Goal: Ask a question: Seek information or help from site administrators or community

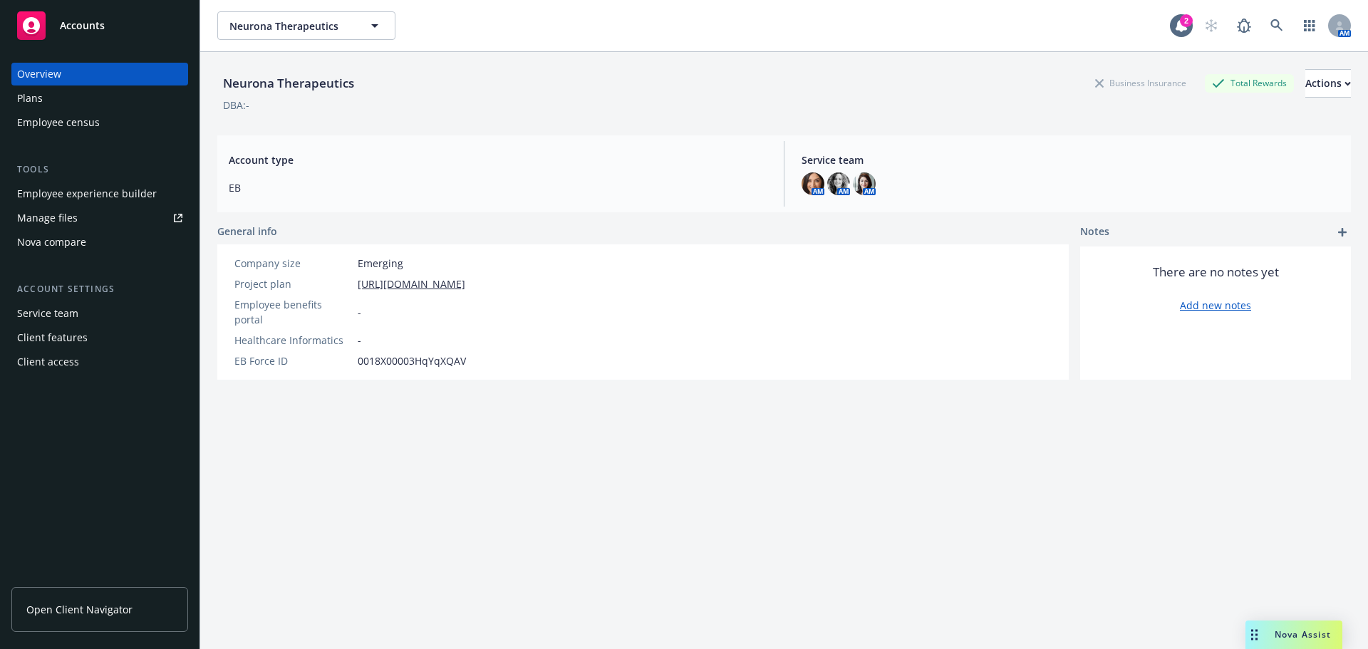
click at [1254, 630] on icon "Drag to move" at bounding box center [1254, 634] width 6 height 11
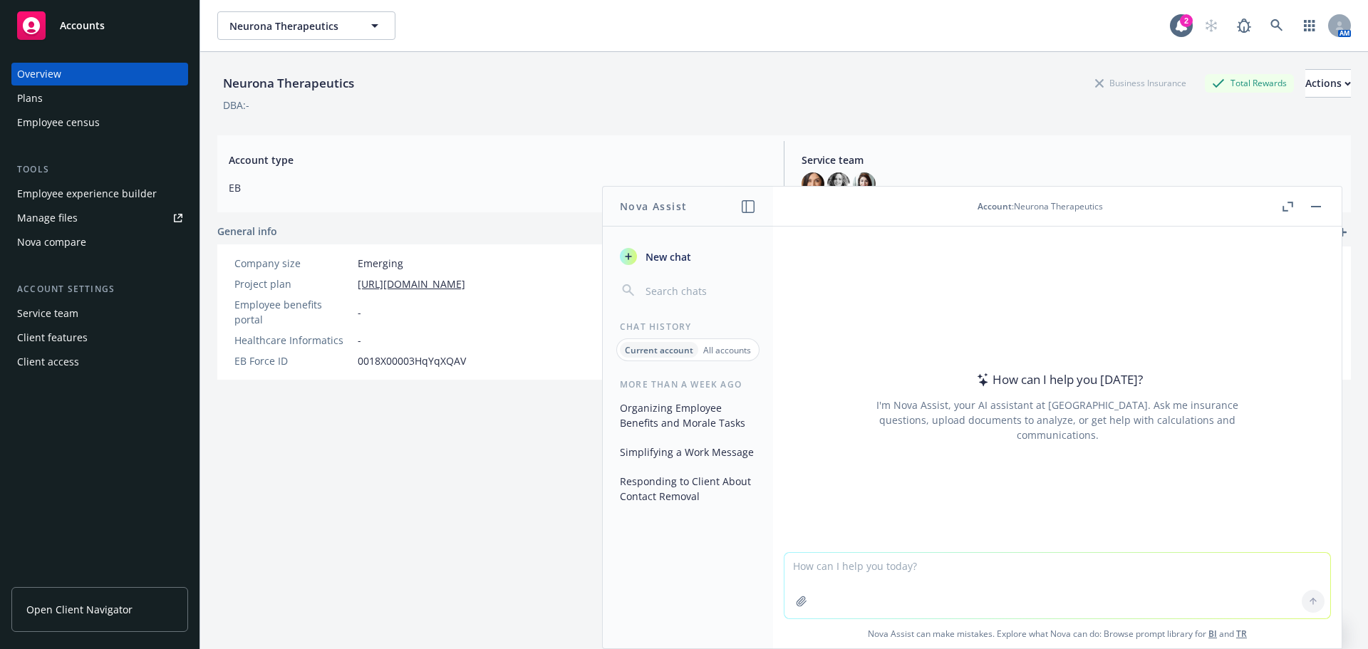
click at [834, 569] on textarea at bounding box center [1057, 586] width 546 height 66
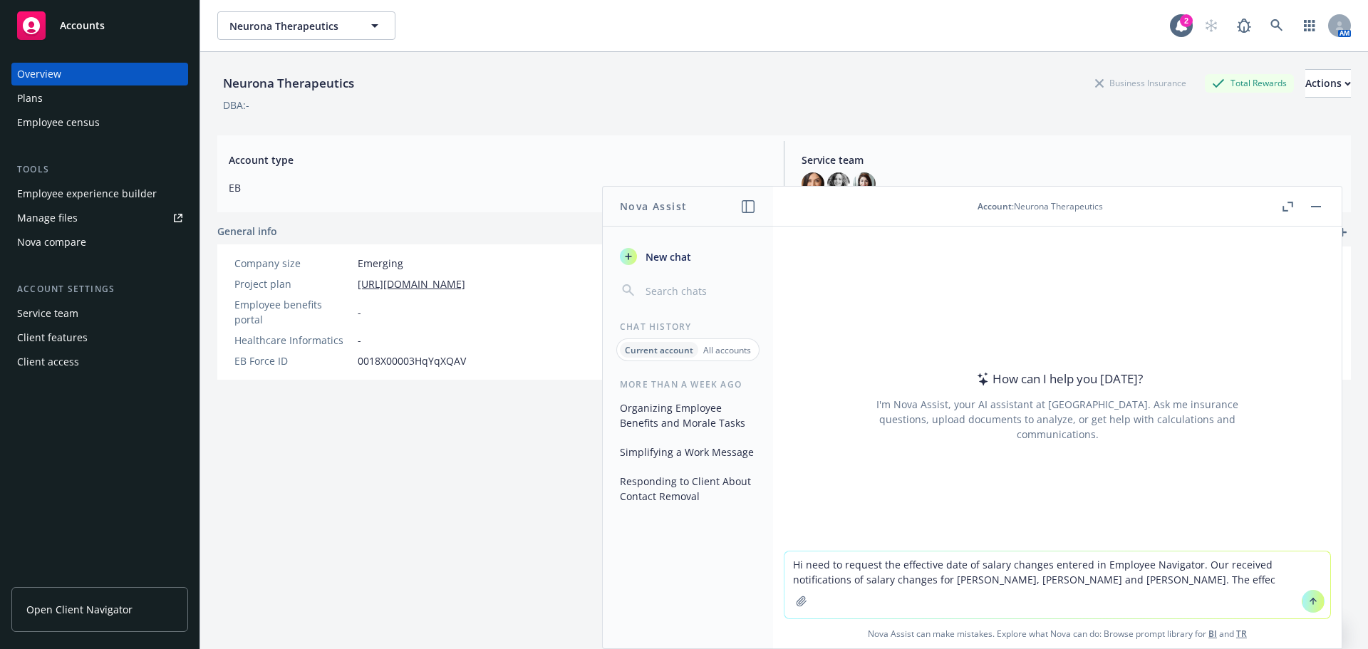
click at [1194, 588] on textarea "Hi need to request the effective date of salary changes entered in Employee Nav…" at bounding box center [1057, 584] width 546 height 67
drag, startPoint x: 1182, startPoint y: 582, endPoint x: 1155, endPoint y: 579, distance: 26.5
click at [1155, 579] on textarea "Hi need to request the effective date of salary changes entered in Employee Nav…" at bounding box center [1057, 584] width 546 height 67
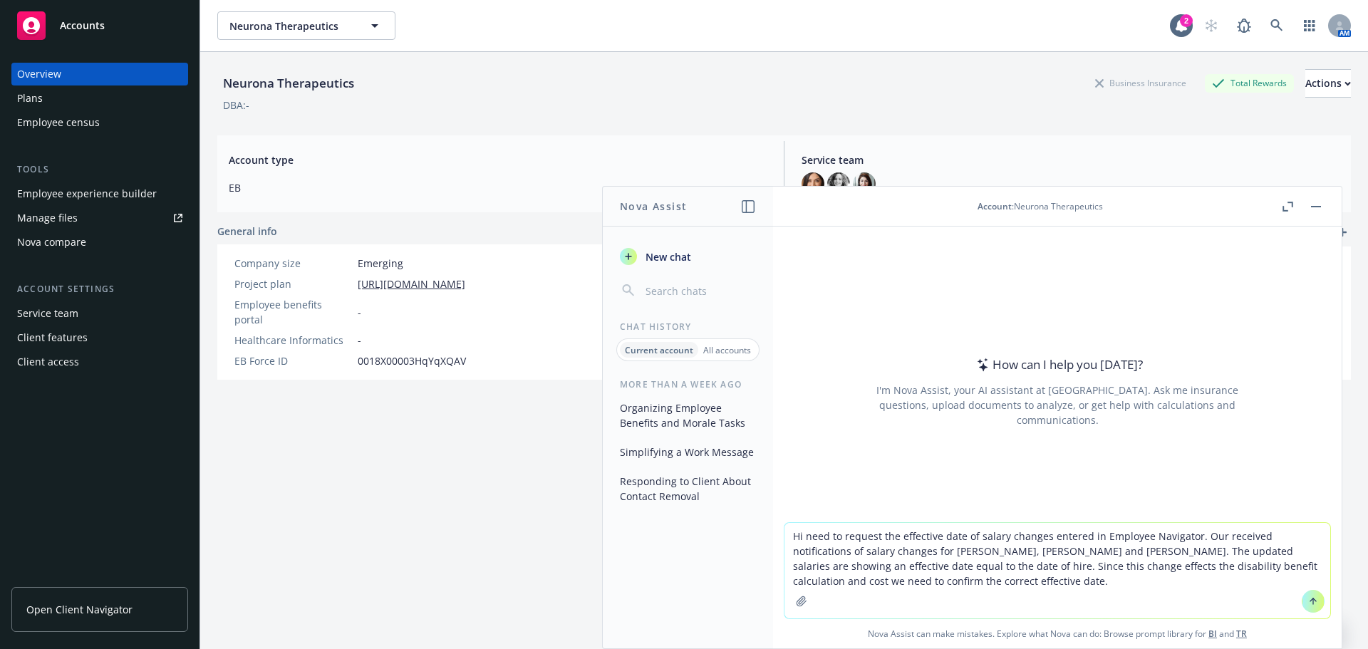
click at [946, 548] on textarea "Hi need to request the effective date of salary changes entered in Employee Nav…" at bounding box center [1057, 570] width 546 height 95
click at [1019, 595] on textarea "Hi need to request the effective date of salary changes entered in Employee Nav…" at bounding box center [1057, 570] width 546 height 95
click at [1051, 587] on textarea "Hi need to request the effective date of salary changes entered in Employee Nav…" at bounding box center [1057, 570] width 546 height 95
click at [1169, 584] on textarea "Hi need to request the effective date of salary changes entered in Employee Nav…" at bounding box center [1057, 570] width 546 height 95
paste textarea "Go to the employee’s profile. Click on Profile > Compensation. Click "Add new s…"
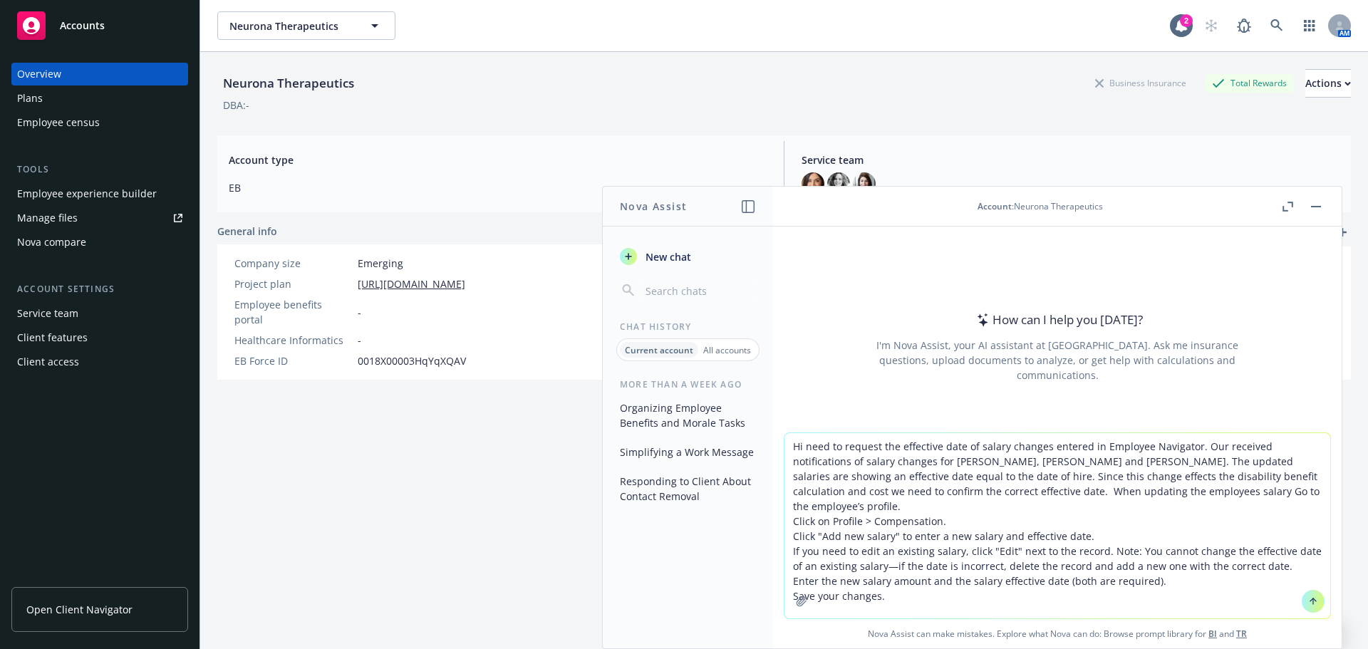
click at [880, 580] on textarea "Hi need to request the effective date of salary changes entered in Employee Nav…" at bounding box center [1057, 525] width 546 height 185
click at [1038, 493] on textarea "Hi need to request the effective date of salary changes entered in Employee Nav…" at bounding box center [1057, 525] width 546 height 185
type textarea "Hi need to request the effective date of salary changes entered in Employee Nav…"
click at [1328, 425] on div "How can I help you today? I'm Nova Assist, your AI assistant at Newfront. Ask m…" at bounding box center [1057, 330] width 568 height 206
click at [1301, 598] on button at bounding box center [1312, 601] width 23 height 23
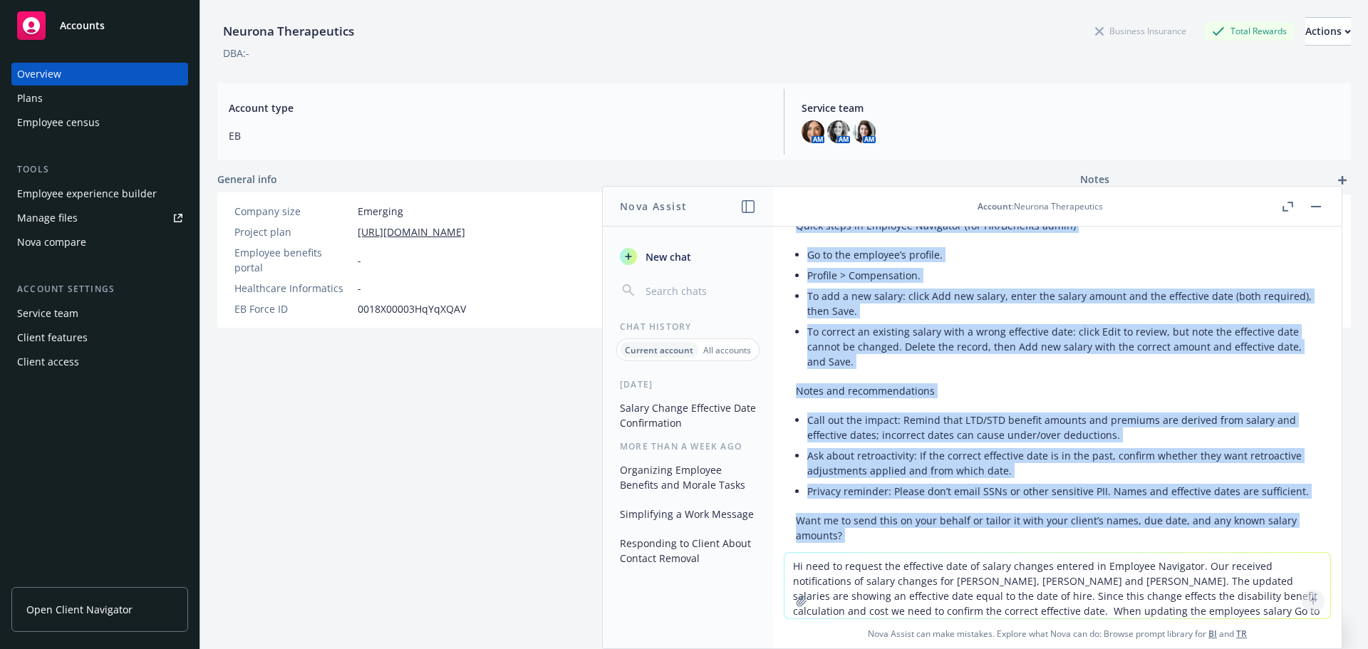
scroll to position [905, 0]
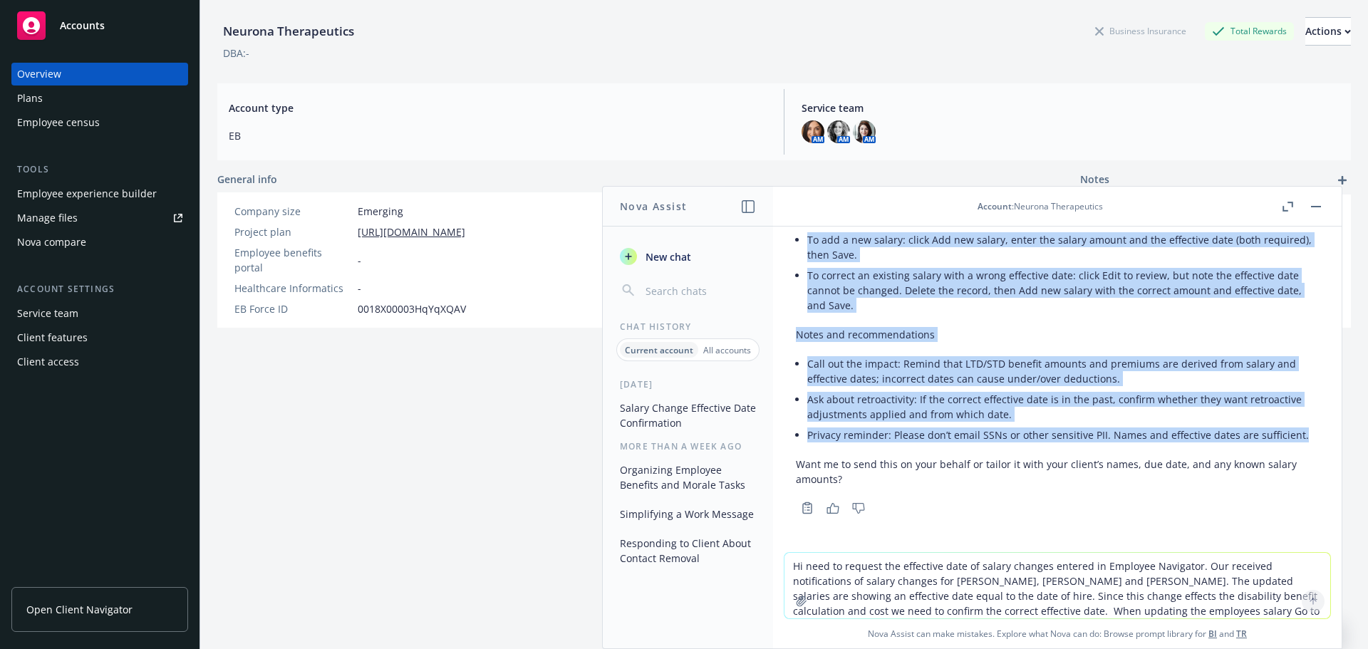
drag, startPoint x: 806, startPoint y: 432, endPoint x: 1292, endPoint y: 433, distance: 486.5
click at [1292, 433] on div "Got it. Here’s a concise request you can send to the client’s HR/Benefits admin…" at bounding box center [1057, 2] width 523 height 982
copy div "We received salary change notifications for the employees below, but each updat…"
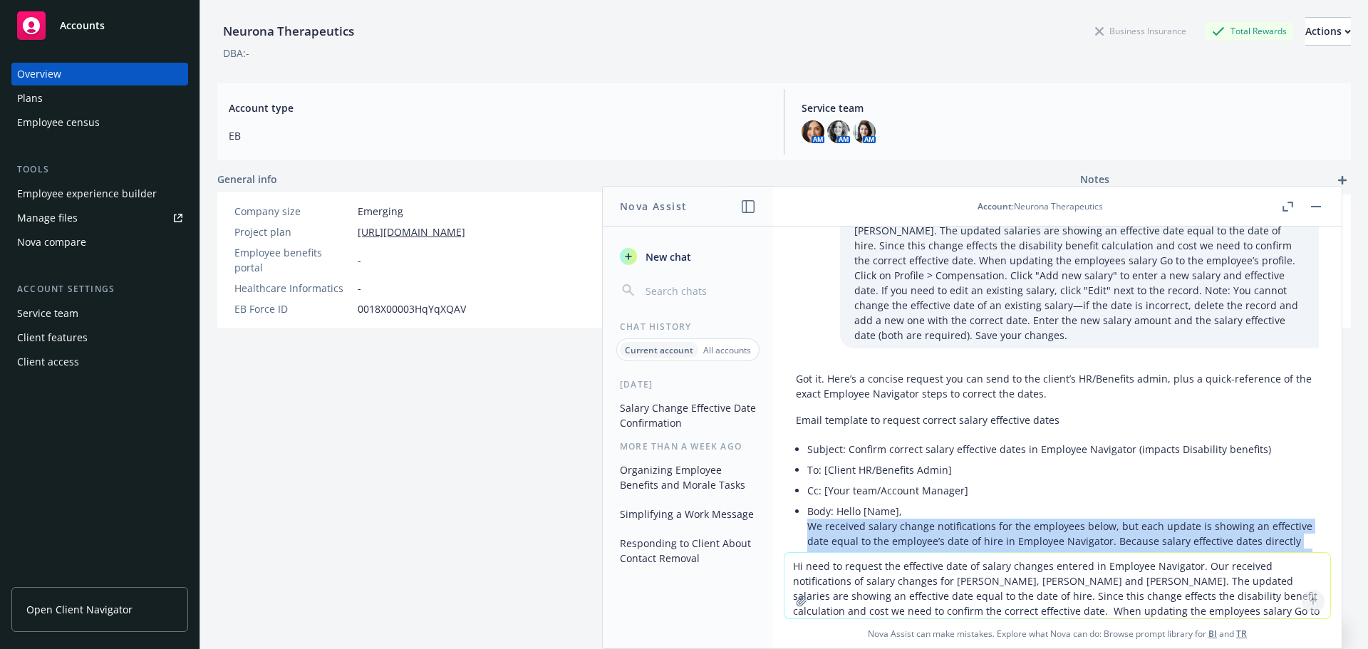
scroll to position [0, 0]
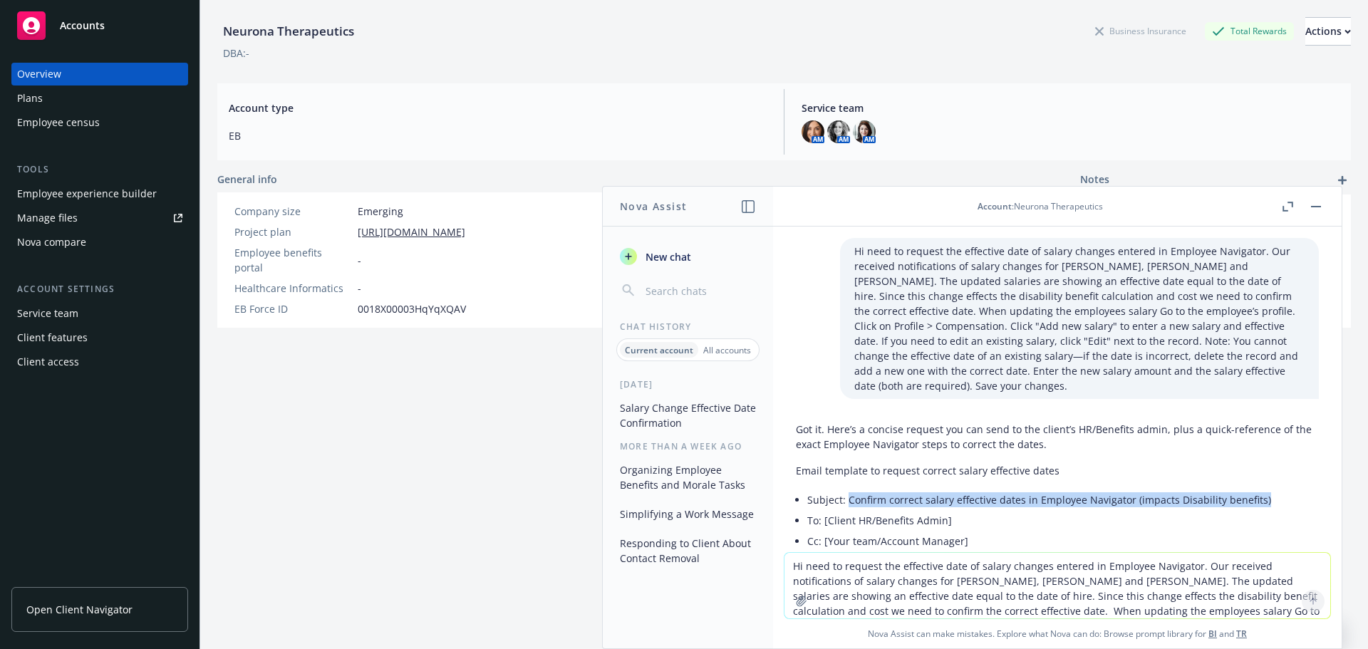
drag, startPoint x: 1261, startPoint y: 501, endPoint x: 845, endPoint y: 500, distance: 416.7
click at [845, 500] on p "Subject: Confirm correct salary effective dates in Employee Navigator (impacts …" at bounding box center [1062, 499] width 511 height 15
copy p "Confirm correct salary effective dates in Employee Navigator (impacts Disabilit…"
click at [1318, 199] on button "button" at bounding box center [1315, 206] width 17 height 17
